Goal: Information Seeking & Learning: Learn about a topic

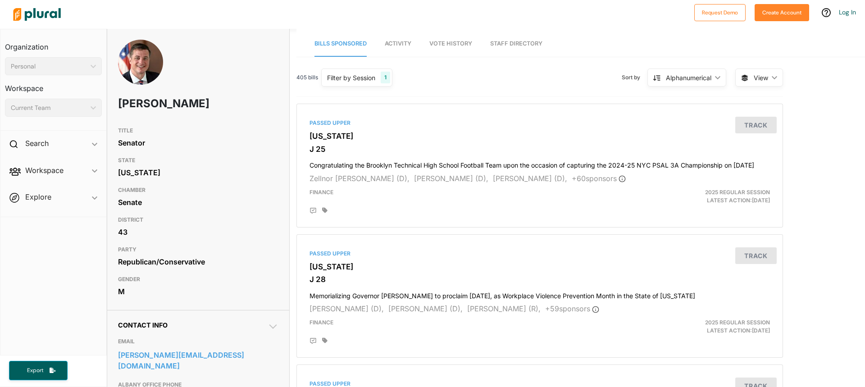
click at [401, 40] on span "Activity" at bounding box center [398, 43] width 27 height 7
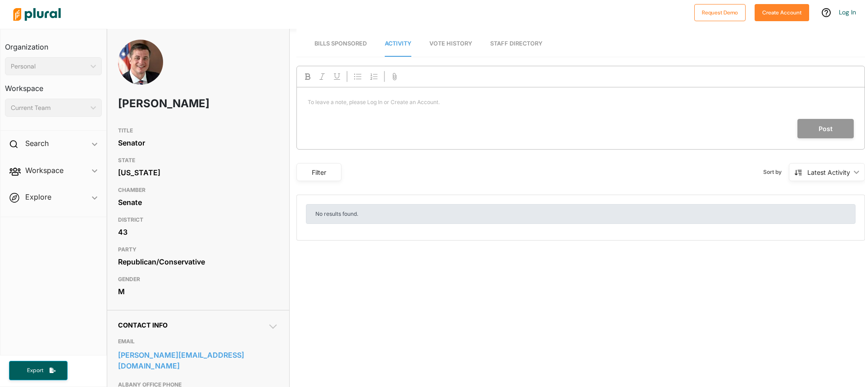
click at [463, 37] on link "Vote History" at bounding box center [450, 44] width 43 height 26
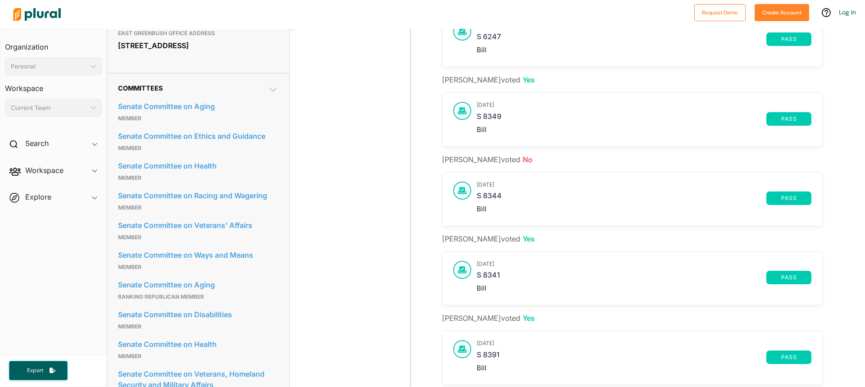
scroll to position [451, 0]
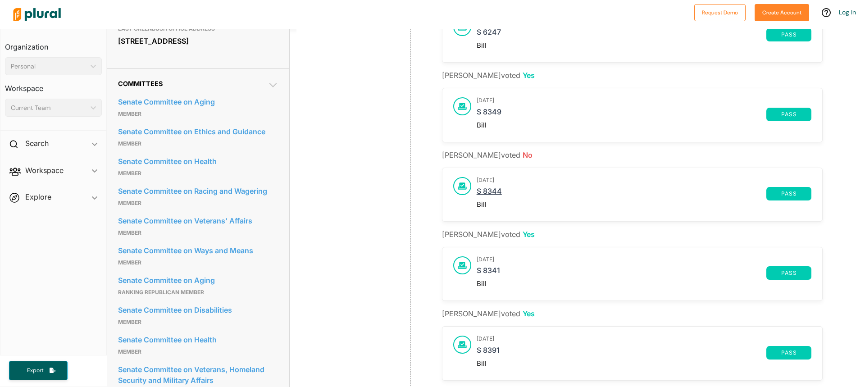
click at [633, 196] on link "S 8344" at bounding box center [622, 194] width 290 height 14
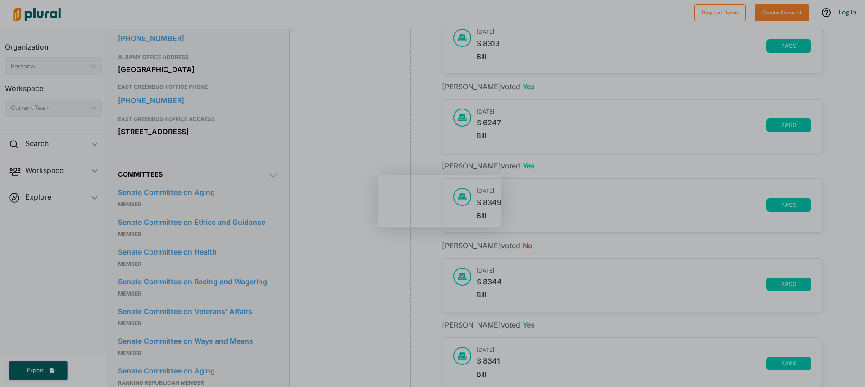
scroll to position [360, 0]
click at [483, 280] on link "S 8344" at bounding box center [622, 284] width 290 height 14
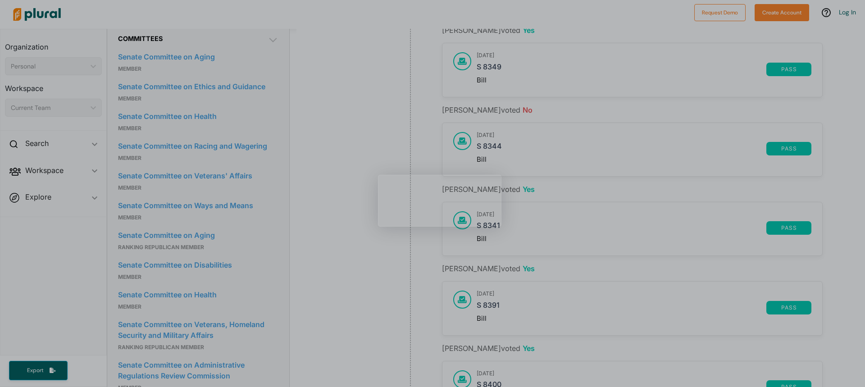
scroll to position [664, 0]
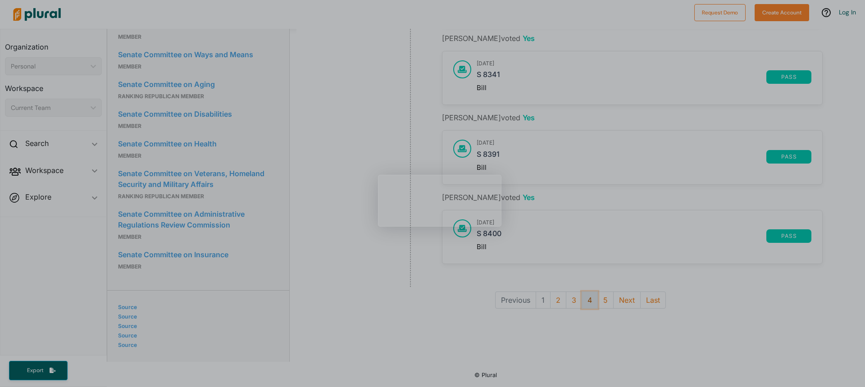
click at [588, 292] on button "4" at bounding box center [590, 300] width 16 height 17
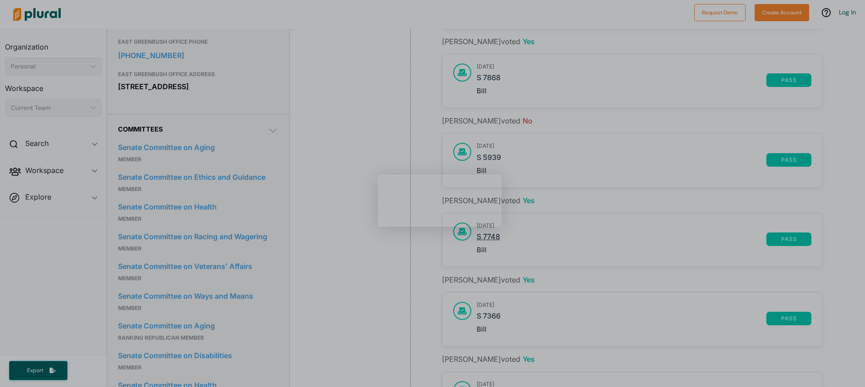
scroll to position [394, 0]
